Goal: Task Accomplishment & Management: Use online tool/utility

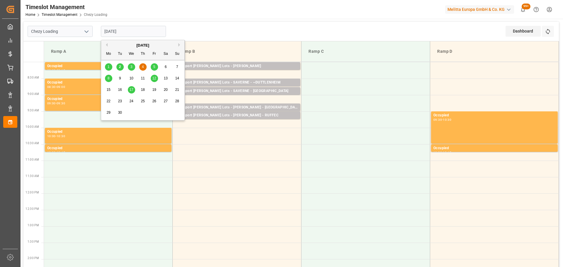
click at [134, 28] on input "[DATE]" at bounding box center [133, 31] width 65 height 11
click at [120, 66] on span "2" at bounding box center [120, 67] width 2 height 4
type input "[DATE]"
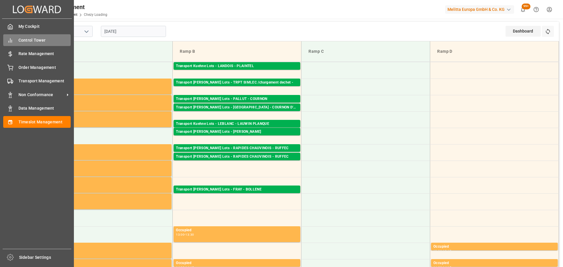
click at [27, 37] on span "Control Tower" at bounding box center [44, 40] width 52 height 6
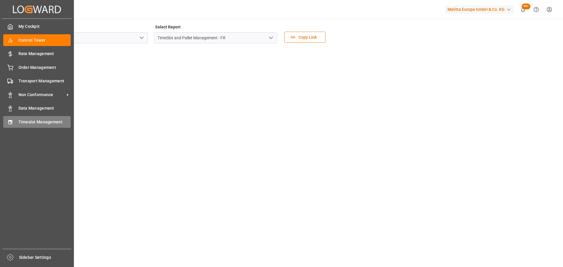
click at [28, 120] on span "Timeslot Management" at bounding box center [44, 122] width 52 height 6
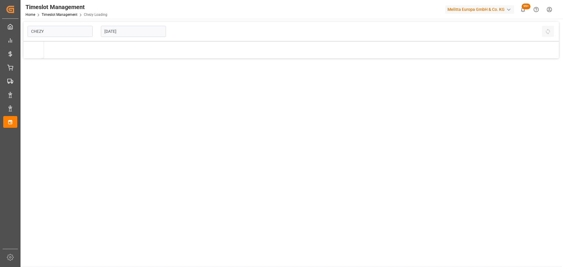
type input "Chezy Loading"
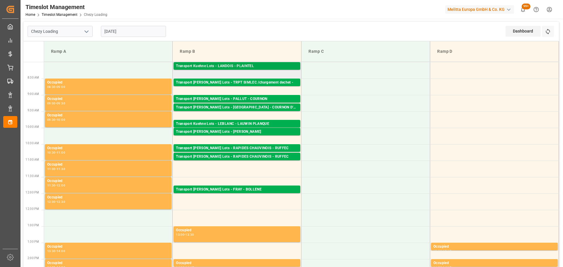
click at [227, 65] on div "Transport Kuehne Lots - LANDOIS - PLAINTEL" at bounding box center [237, 66] width 122 height 6
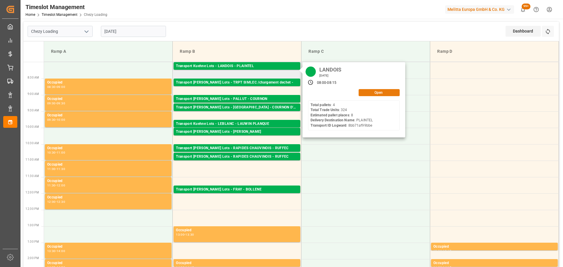
click at [374, 94] on button "Open" at bounding box center [378, 92] width 41 height 7
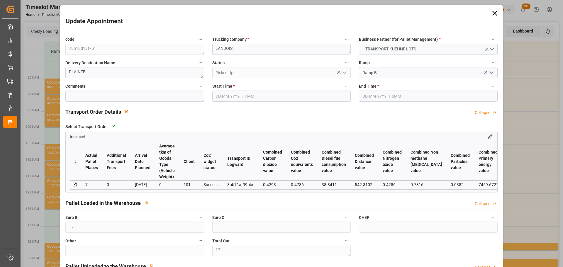
type input "[DATE] 08:00"
type input "[DATE] 08:15"
type input "[DATE] 13:08"
type input "[DATE] 11:28"
type input "[DATE]"
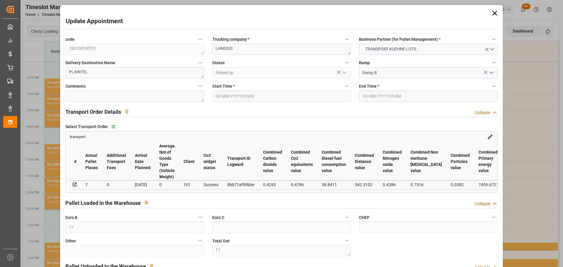
type input "[DATE]"
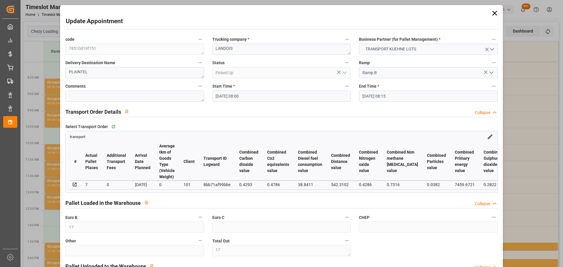
click at [493, 13] on icon at bounding box center [494, 13] width 5 height 5
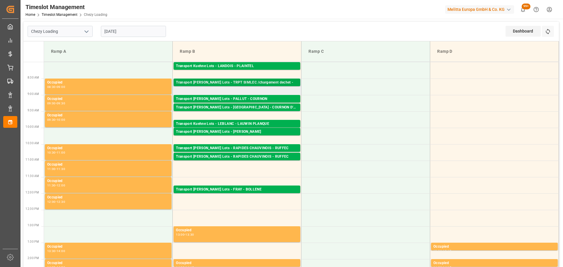
click at [219, 82] on div "Transport [PERSON_NAME] Lots - TRPT SIMLEC /chargement dechet -" at bounding box center [237, 83] width 122 height 6
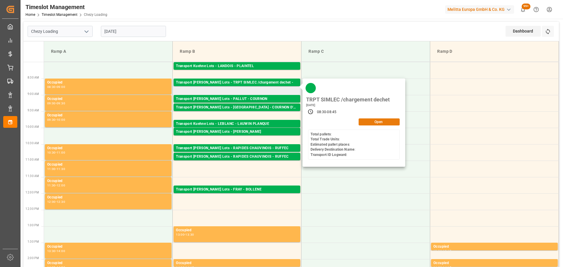
click at [384, 122] on button "Open" at bounding box center [378, 121] width 41 height 7
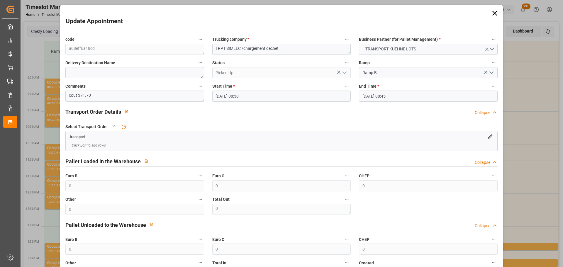
click at [492, 14] on icon at bounding box center [494, 13] width 8 height 8
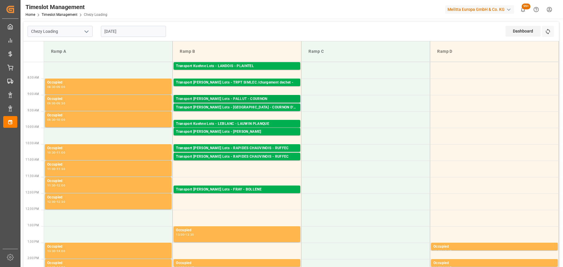
click at [217, 98] on div "Transport [PERSON_NAME] Lots - PALLUT - COURNON" at bounding box center [237, 99] width 122 height 6
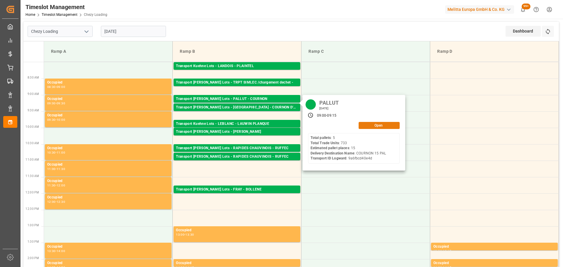
click at [377, 126] on button "Open" at bounding box center [378, 125] width 41 height 7
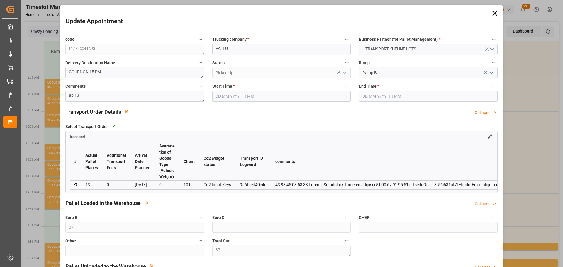
type input "[DATE] 09:00"
type input "[DATE] 09:15"
type input "[DATE] 12:42"
type input "[DATE] 11:30"
type input "[DATE]"
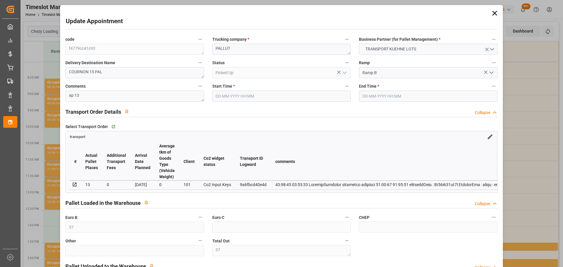
type input "[DATE]"
click at [494, 10] on icon at bounding box center [494, 13] width 8 height 8
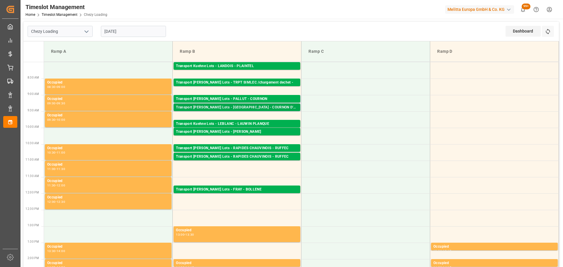
click at [258, 105] on div "Transport [PERSON_NAME] Lots - [GEOGRAPHIC_DATA] - COURNON D'AUVERGNE" at bounding box center [237, 108] width 122 height 6
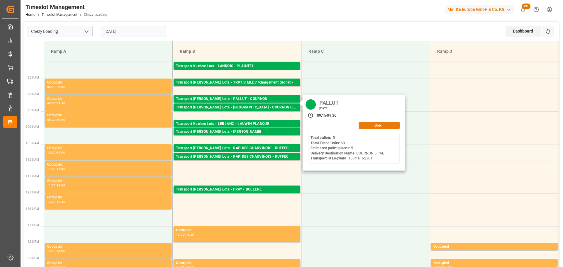
click at [378, 126] on button "Open" at bounding box center [378, 125] width 41 height 7
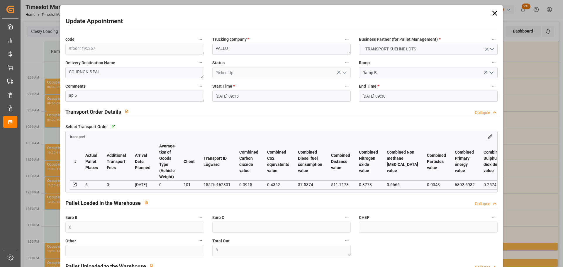
click at [494, 12] on icon at bounding box center [494, 13] width 8 height 8
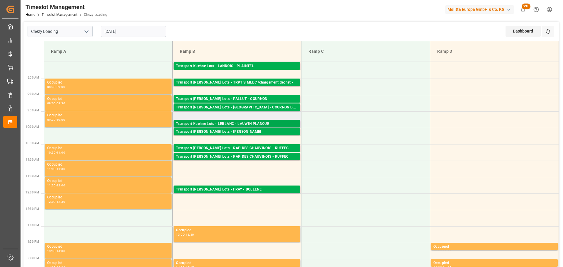
click at [229, 121] on div "Transport Kuehne Lots - LEBLANC - LAUWIN PLANQUE" at bounding box center [237, 124] width 122 height 6
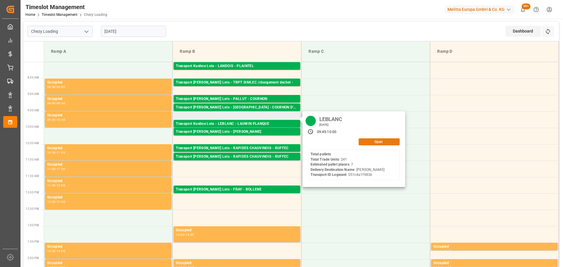
click at [372, 142] on button "Open" at bounding box center [378, 141] width 41 height 7
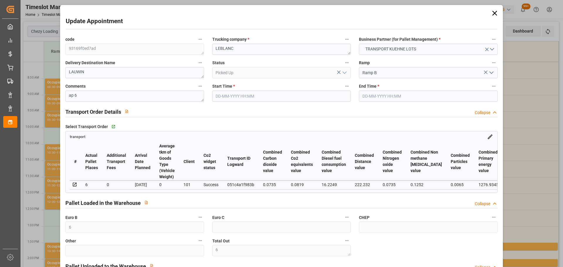
type input "6"
type input "7"
type input "6"
type input "210.09"
type input "0"
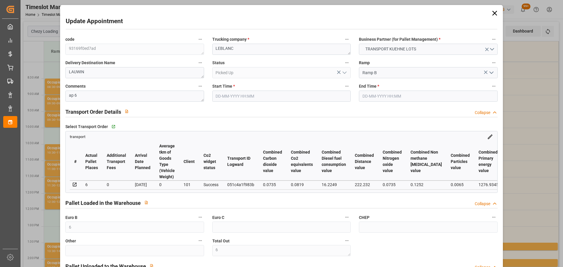
type input "0"
type input "210.09"
type input "0"
type input "8"
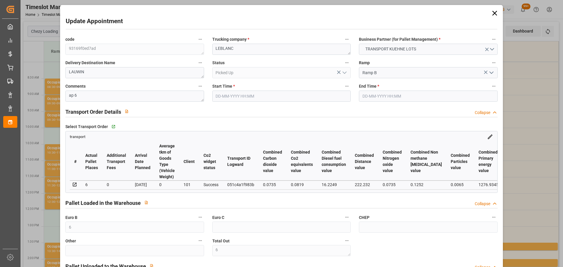
type input "553.026"
type input "805.147"
type input "3320.449"
type input "59"
type input "0"
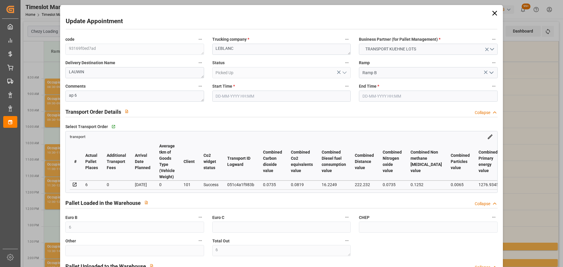
type input "241"
type input "7"
type input "101"
type input "644.147"
type input "0"
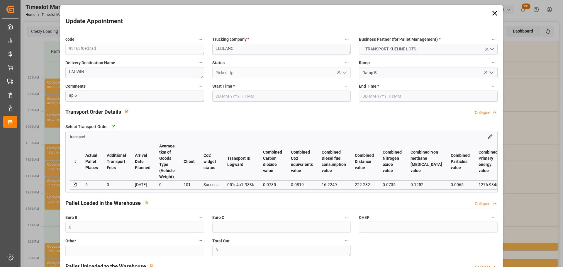
type input "4710.8598"
type input "0"
type input "21"
type input "35"
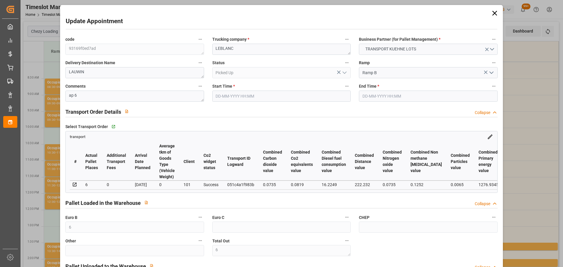
type input "[DATE] 09:45"
type input "[DATE] 10:00"
type input "[DATE] 12:53"
type input "[DATE] 11:26"
type input "[DATE]"
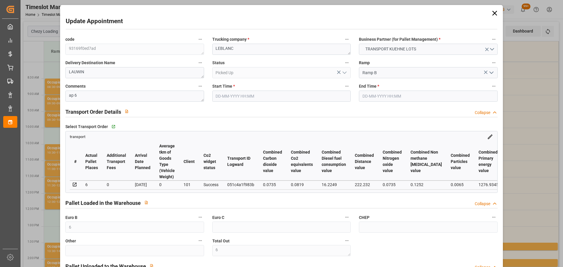
type input "[DATE]"
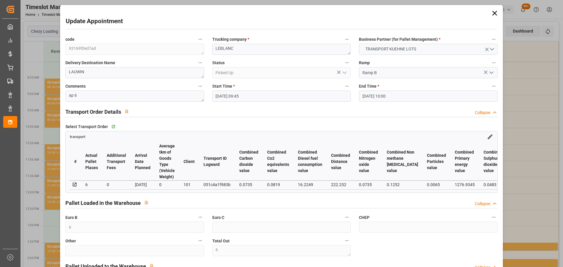
click at [491, 11] on icon at bounding box center [494, 13] width 8 height 8
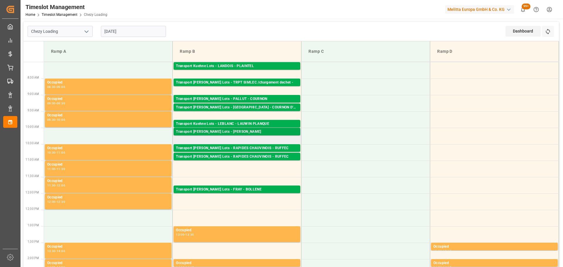
click at [256, 132] on div "Transport [PERSON_NAME] Lots - [PERSON_NAME]" at bounding box center [237, 132] width 122 height 6
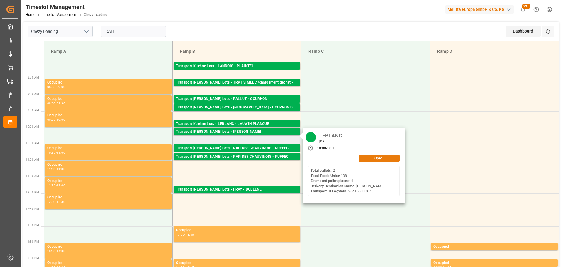
click at [379, 155] on button "Open" at bounding box center [378, 158] width 41 height 7
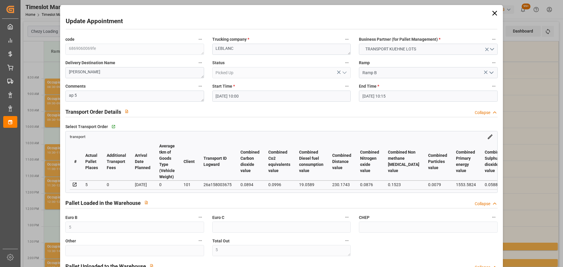
click at [493, 13] on icon at bounding box center [494, 13] width 5 height 5
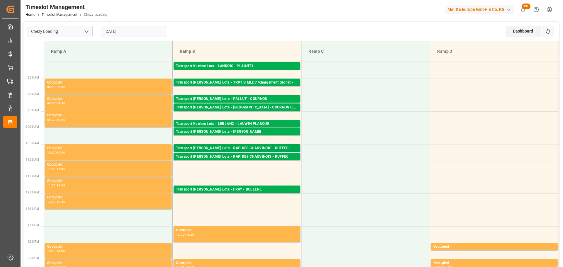
click at [253, 147] on div "Transport [PERSON_NAME] Lots - RAPIDES CHAUVINOIS - RUFFEC" at bounding box center [237, 148] width 122 height 6
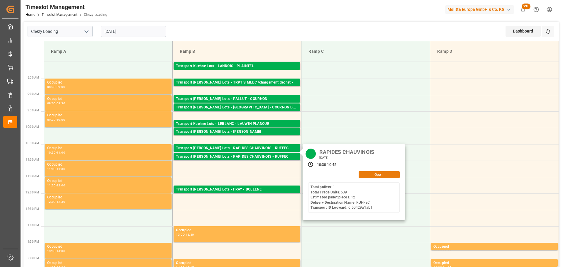
click at [374, 172] on button "Open" at bounding box center [378, 174] width 41 height 7
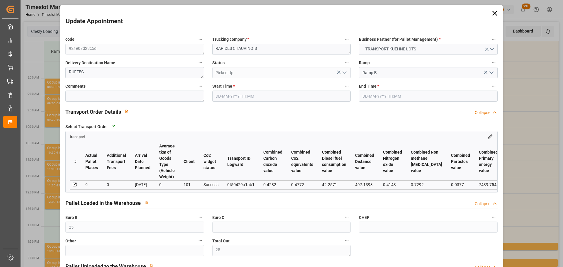
type input "[DATE] 10:30"
type input "[DATE] 10:45"
type input "[DATE] 14:52"
type input "[DATE] 11:27"
type input "[DATE]"
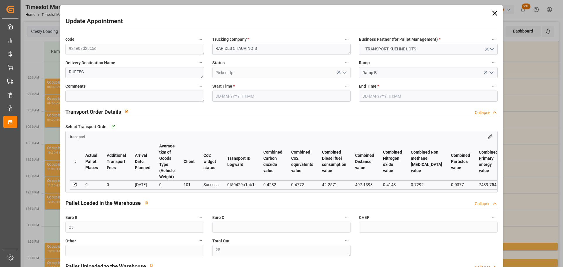
type input "[DATE]"
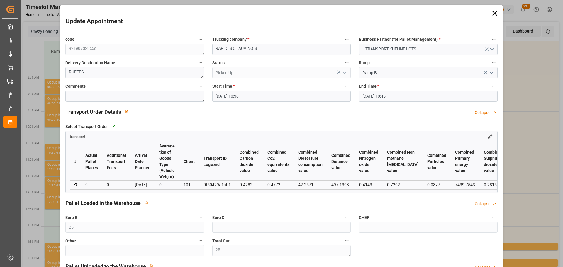
click at [491, 11] on icon at bounding box center [494, 13] width 8 height 8
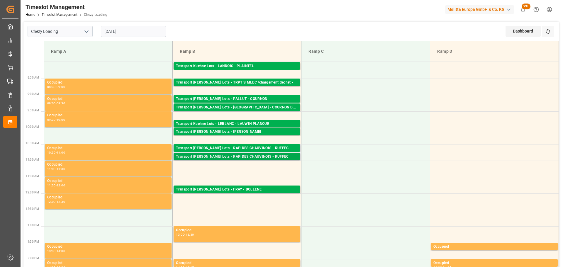
click at [242, 157] on div "Transport [PERSON_NAME] Lots - RAPIDES CHAUVINOIS - RUFFEC" at bounding box center [237, 157] width 122 height 6
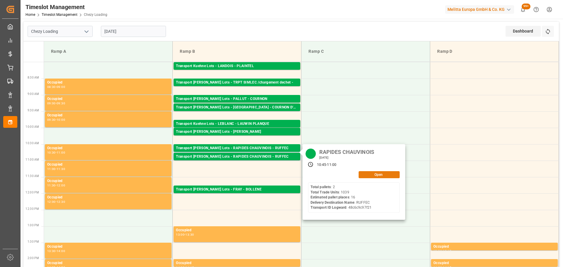
click at [369, 173] on button "Open" at bounding box center [378, 174] width 41 height 7
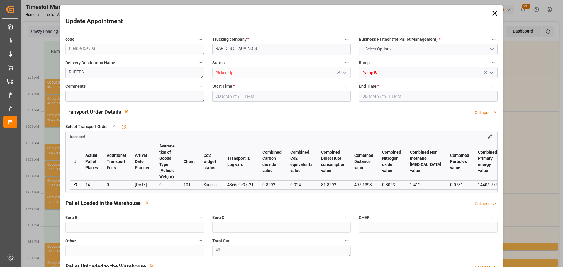
type input "43"
type input "16"
type input "14"
type input "591.3"
type input "0"
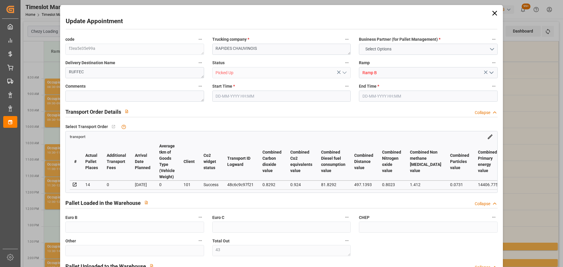
type input "0"
type input "591.3"
type input "0"
type input "43"
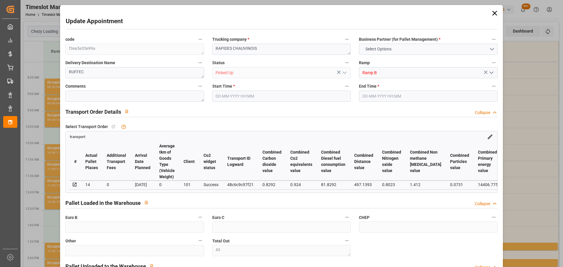
type input "2704.523"
type input "4705.726"
type input "12023.984"
type input "16"
type input "2"
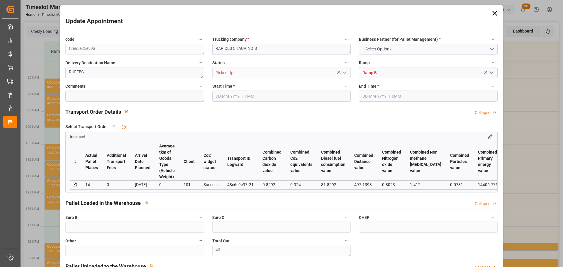
type input "1039"
type input "43"
type input "101"
type input "3242.894"
type input "0"
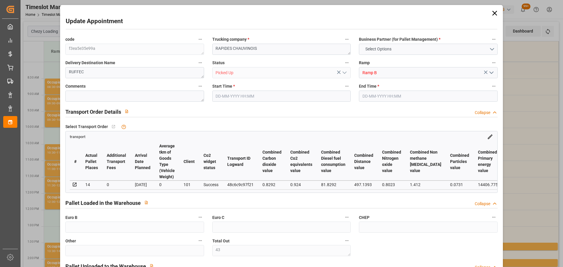
type input "10767.6795"
type input "0"
type input "21"
type input "80"
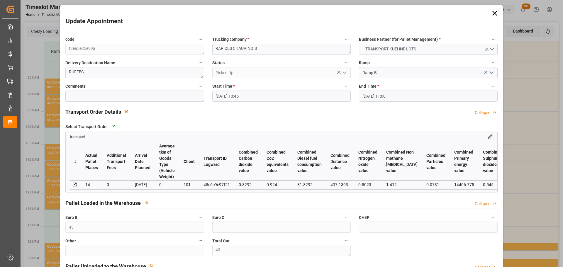
type input "[DATE] 10:45"
type input "[DATE] 11:00"
type input "[DATE] 13:26"
type input "[DATE] 11:59"
type input "[DATE]"
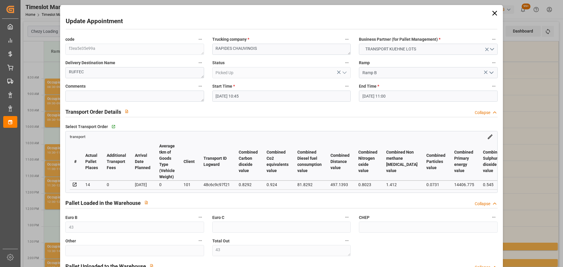
type input "[DATE]"
click at [491, 11] on icon at bounding box center [494, 13] width 8 height 8
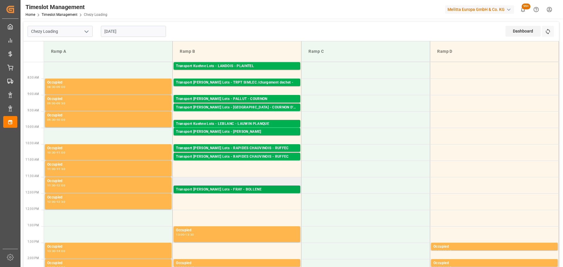
click at [260, 189] on div "Transport [PERSON_NAME] Lots - FRAY - BOLLENE" at bounding box center [237, 190] width 122 height 6
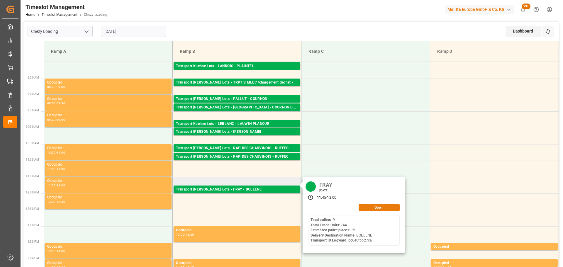
click at [376, 206] on button "Open" at bounding box center [378, 207] width 41 height 7
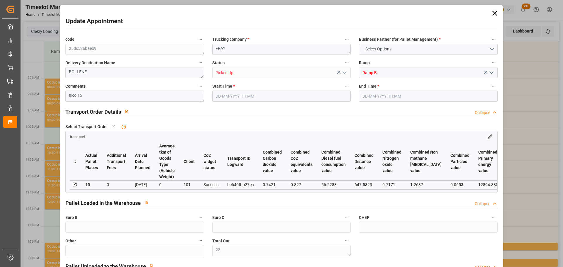
type input "22"
type input "15"
type input "715.11"
type input "0"
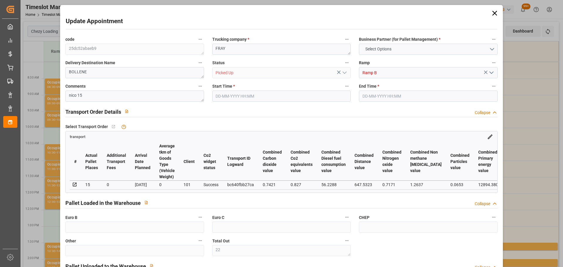
type input "0"
type input "715.11"
type input "0"
type input "22"
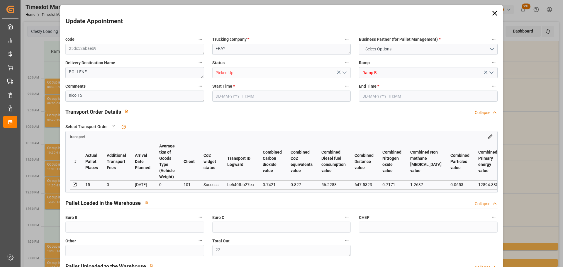
type input "1698.732"
type input "2780.672"
type input "15130.8"
type input "84"
type input "9"
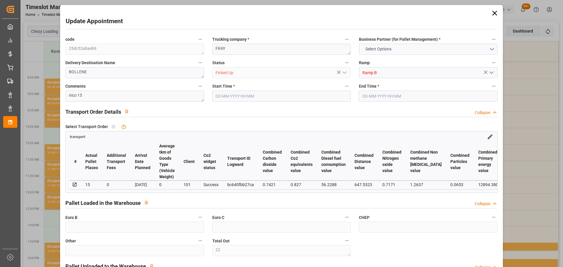
type input "744"
type input "22"
type input "101"
type input "2218.68"
type input "0"
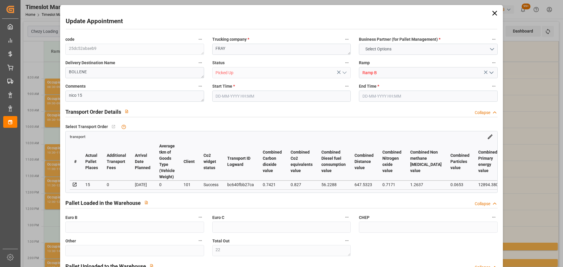
type input "10767.6795"
type input "0"
type input "21"
type input "80"
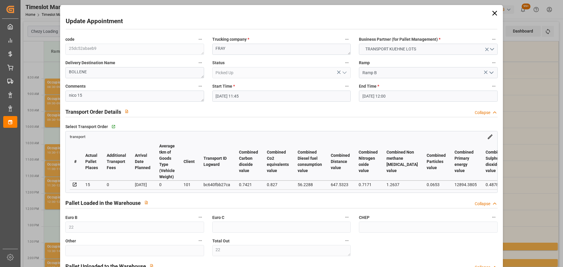
type input "[DATE] 11:45"
type input "[DATE] 12:00"
type input "[DATE] 14:50"
type input "[DATE] 11:31"
type input "[DATE]"
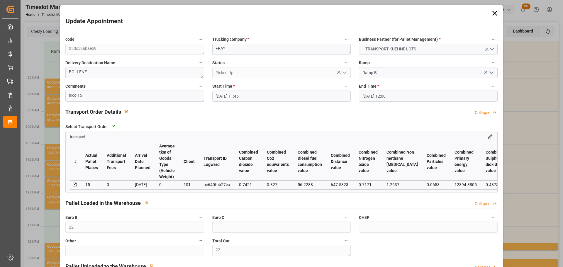
type input "[DATE]"
click at [495, 12] on icon at bounding box center [494, 13] width 8 height 8
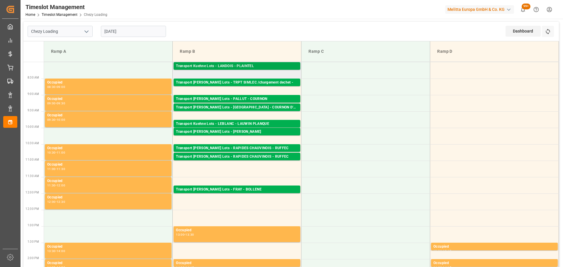
click at [248, 63] on div "Transport Kuehne Lots - LANDOIS - PLAINTEL" at bounding box center [237, 66] width 122 height 6
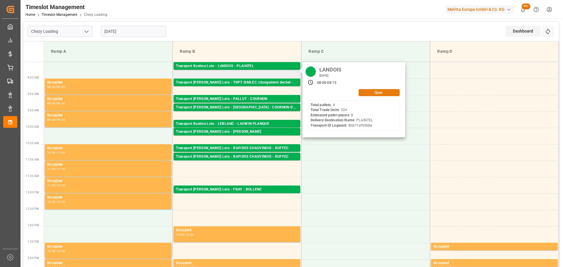
click at [387, 95] on button "Open" at bounding box center [378, 92] width 41 height 7
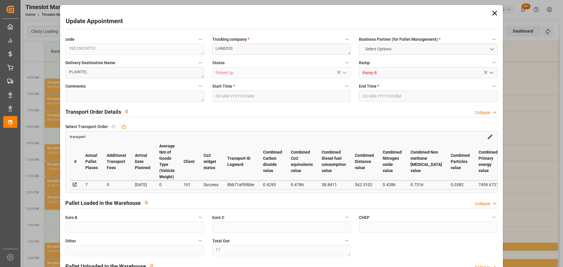
type input "17"
type input "66"
type input "8"
type input "7"
type input "394.35"
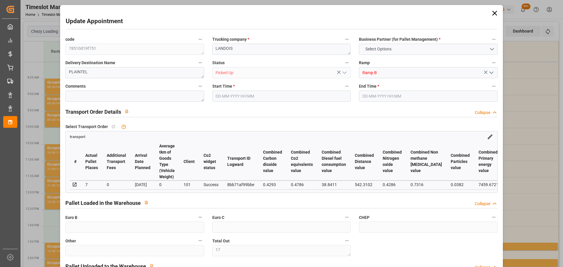
type input "0"
type input "394.35"
type input "0"
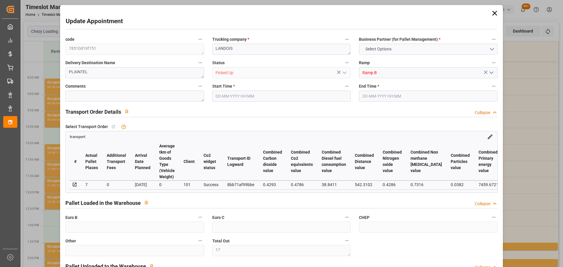
type input "17"
type input "1363.537"
type input "2120.226"
type input "5899.966"
type input "22"
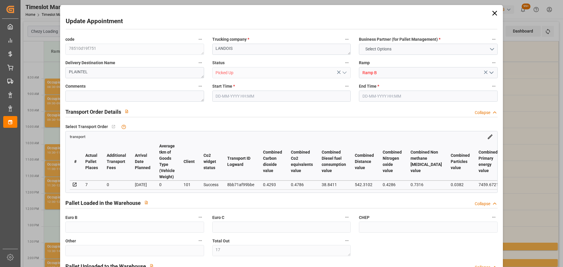
type input "4"
type input "324"
type input "22"
type input "101"
type input "1572.83"
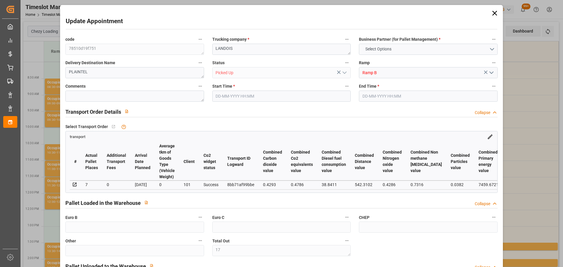
type input "0"
type input "10767.6795"
type input "0"
type input "21"
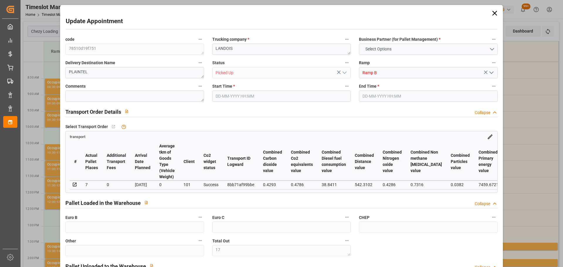
type input "80"
type input "[DATE] 08:00"
type input "[DATE] 08:15"
type input "[DATE] 13:08"
type input "[DATE] 11:28"
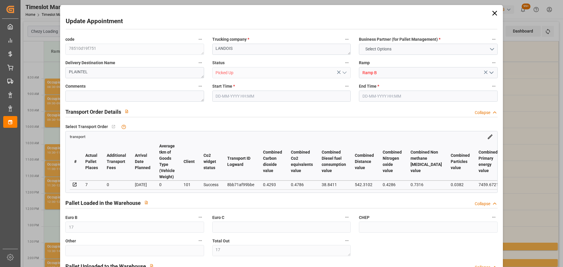
type input "[DATE]"
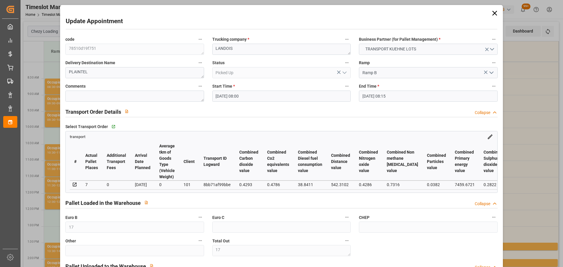
drag, startPoint x: 492, startPoint y: 12, endPoint x: 479, endPoint y: 18, distance: 15.1
click at [492, 12] on icon at bounding box center [494, 13] width 8 height 8
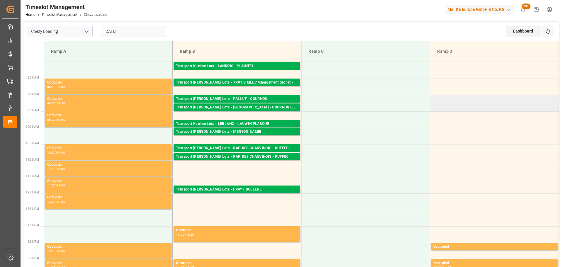
click at [522, 105] on td at bounding box center [494, 103] width 129 height 16
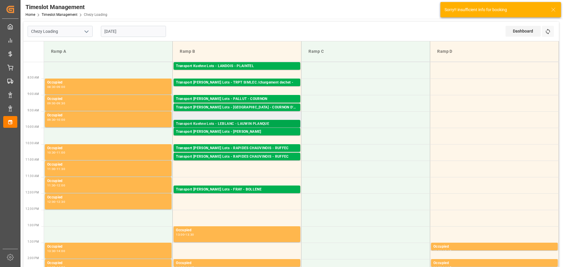
click at [249, 125] on div "Transport Kuehne Lots - LEBLANC - LAUWIN PLANQUE" at bounding box center [237, 124] width 122 height 6
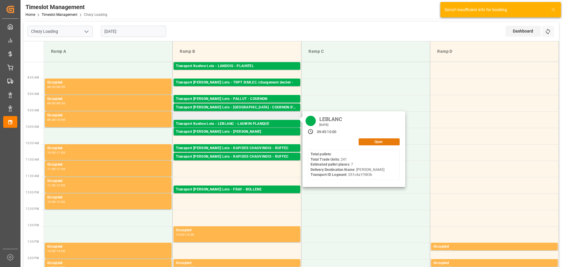
click at [383, 144] on button "Open" at bounding box center [378, 141] width 41 height 7
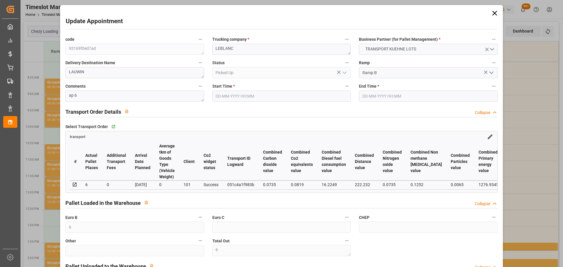
type input "[DATE] 09:45"
type input "[DATE] 10:00"
type input "[DATE] 12:53"
type input "[DATE] 11:26"
type input "[DATE]"
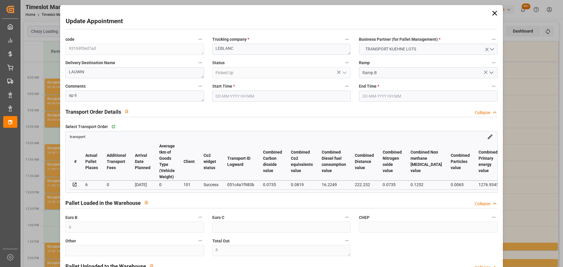
type input "[DATE]"
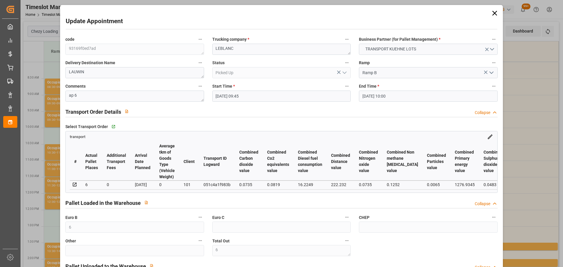
click at [493, 12] on icon at bounding box center [494, 13] width 8 height 8
